Goal: Information Seeking & Learning: Learn about a topic

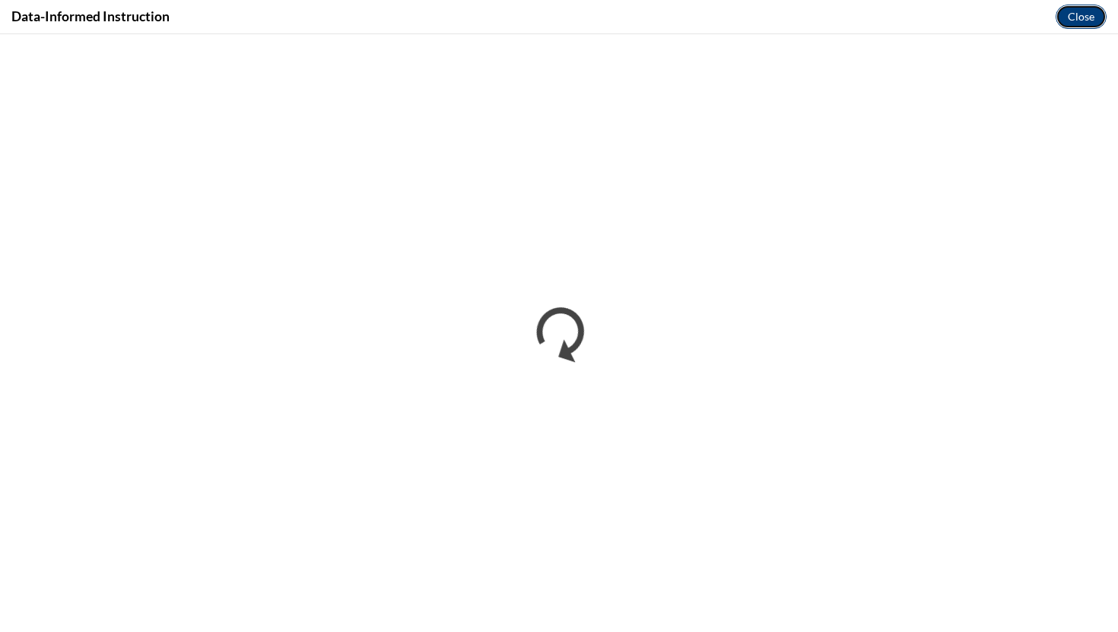
click at [1085, 24] on button "Close" at bounding box center [1081, 17] width 51 height 24
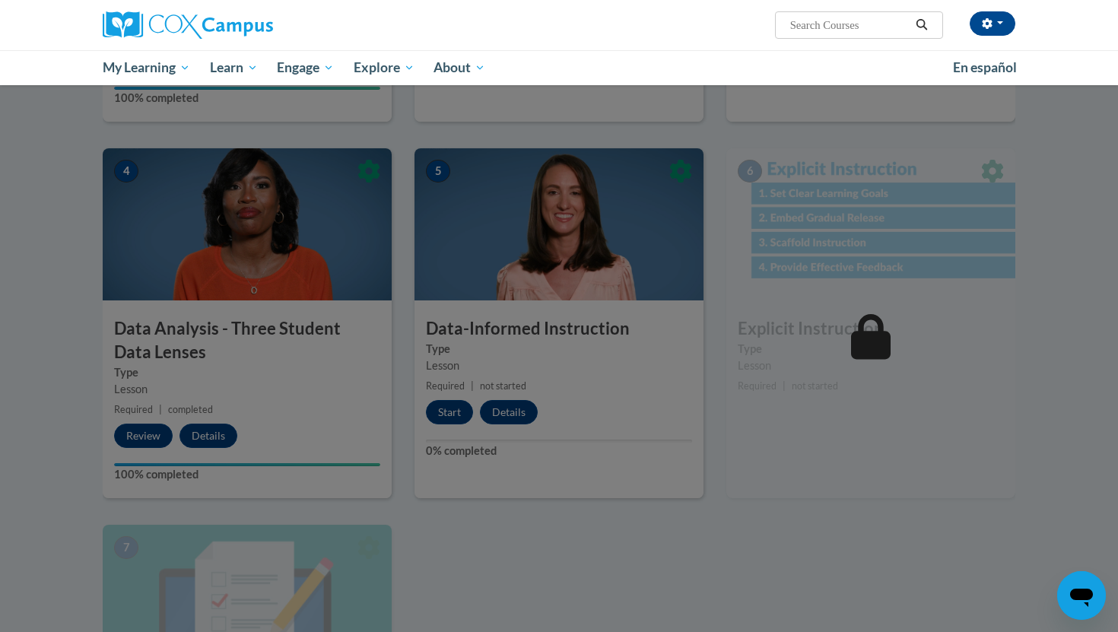
scroll to position [587, 0]
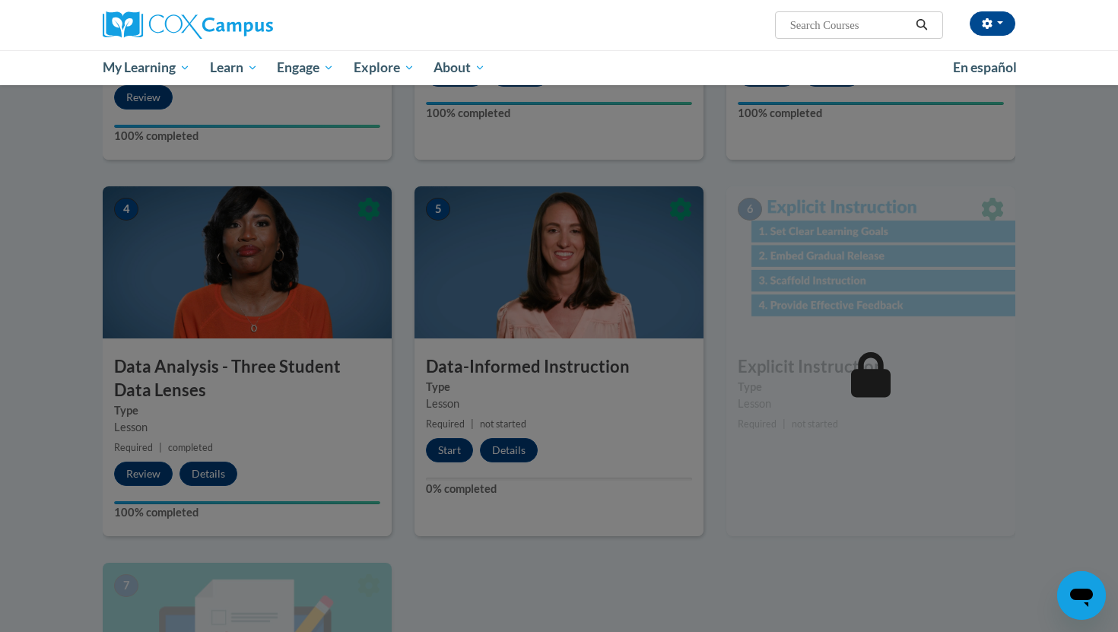
click at [608, 307] on div at bounding box center [559, 316] width 1118 height 632
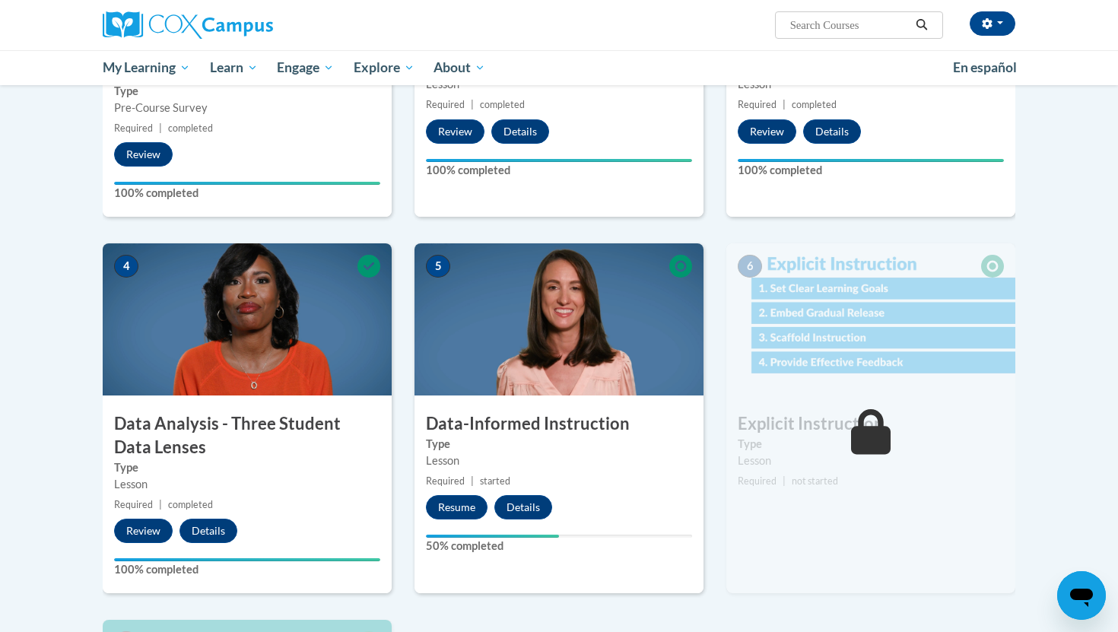
scroll to position [551, 0]
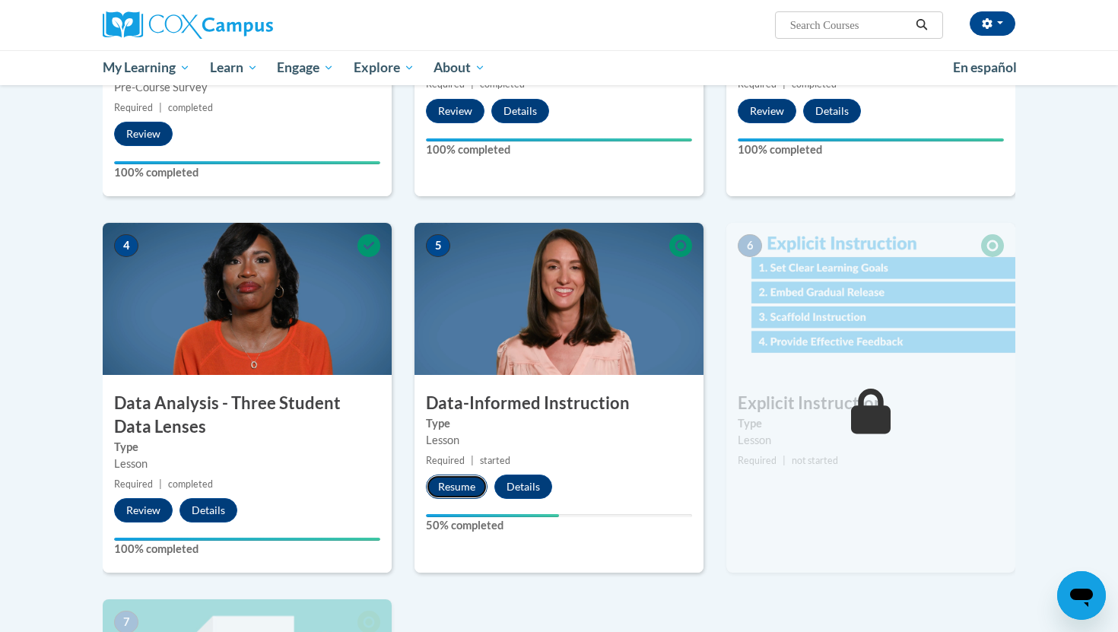
click at [449, 488] on button "Resume" at bounding box center [457, 487] width 62 height 24
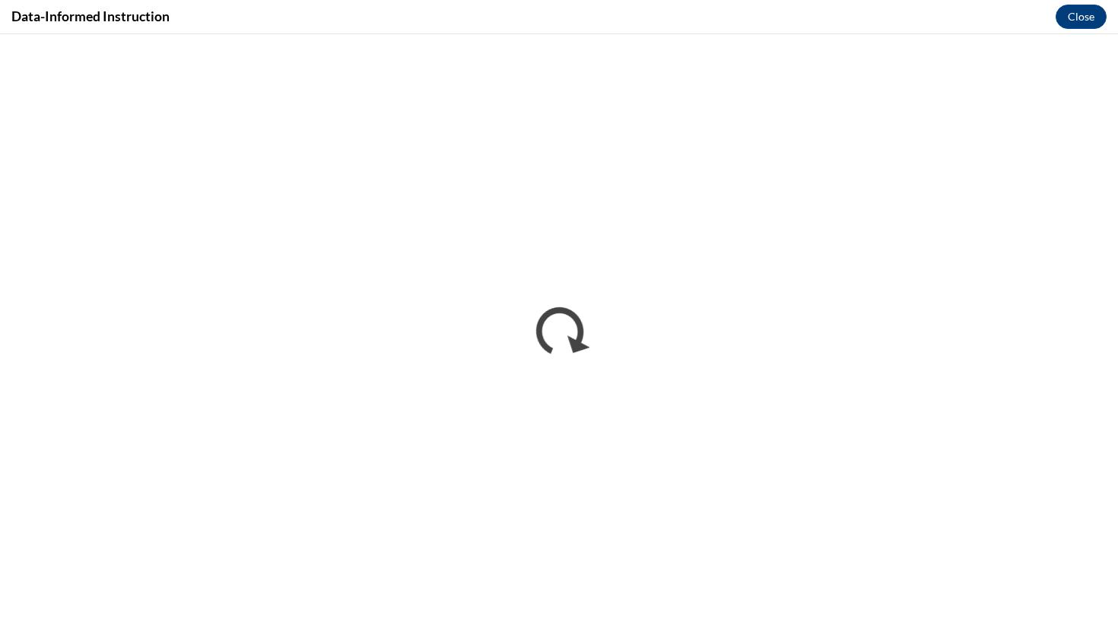
scroll to position [0, 0]
click at [1073, 17] on button "Close" at bounding box center [1081, 17] width 51 height 24
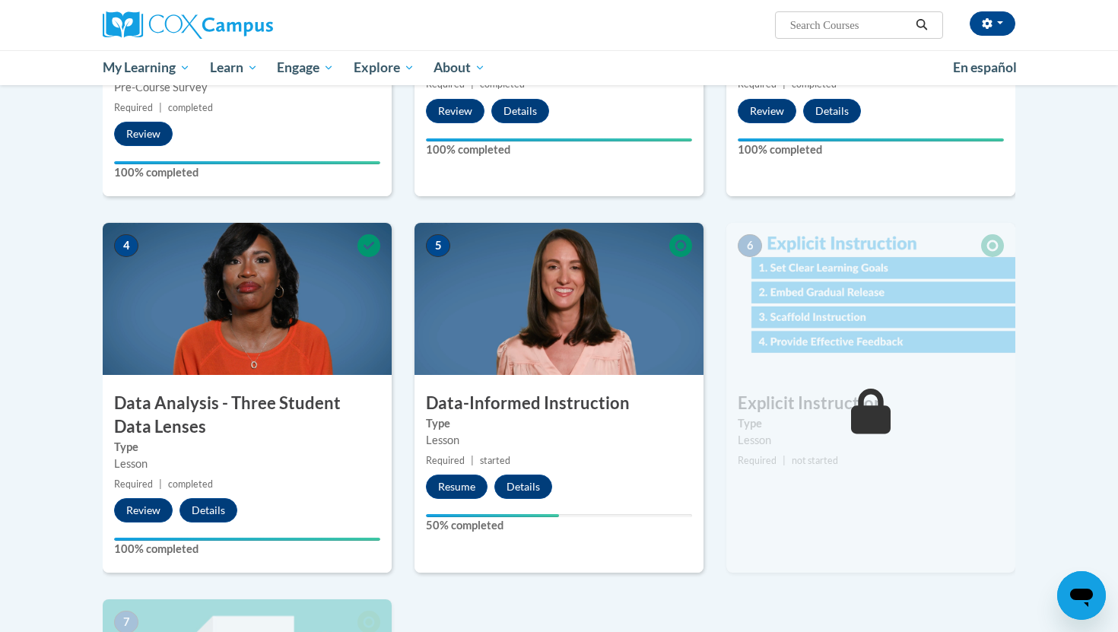
click at [629, 413] on h3 "Data-Informed Instruction" at bounding box center [558, 404] width 289 height 24
